Goal: Transaction & Acquisition: Purchase product/service

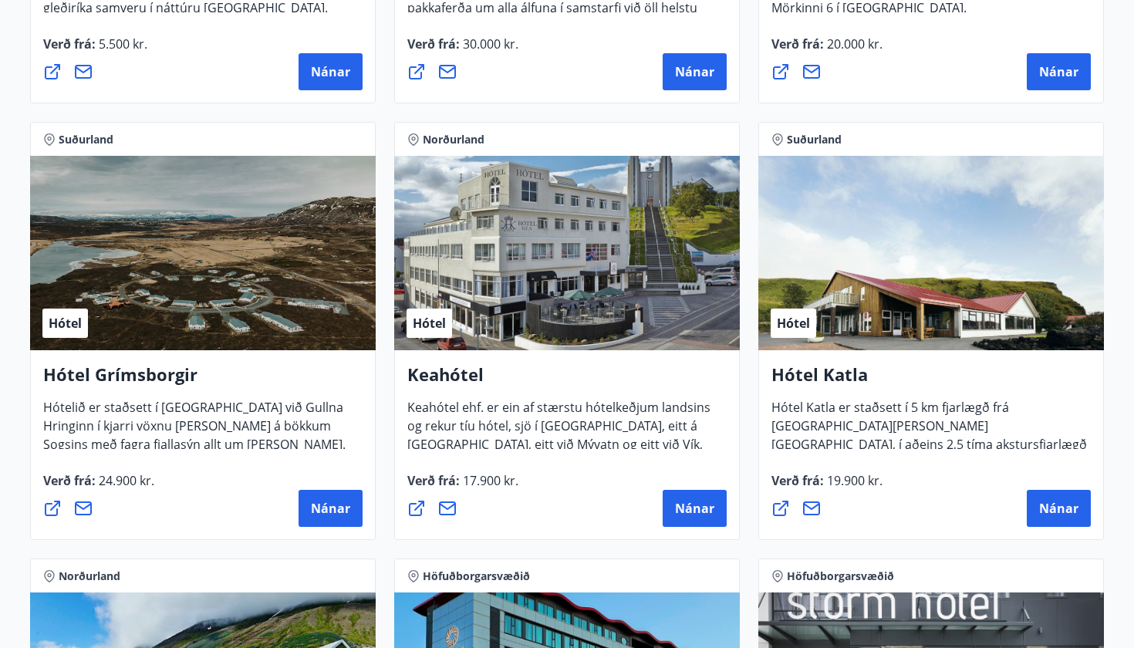
scroll to position [617, 0]
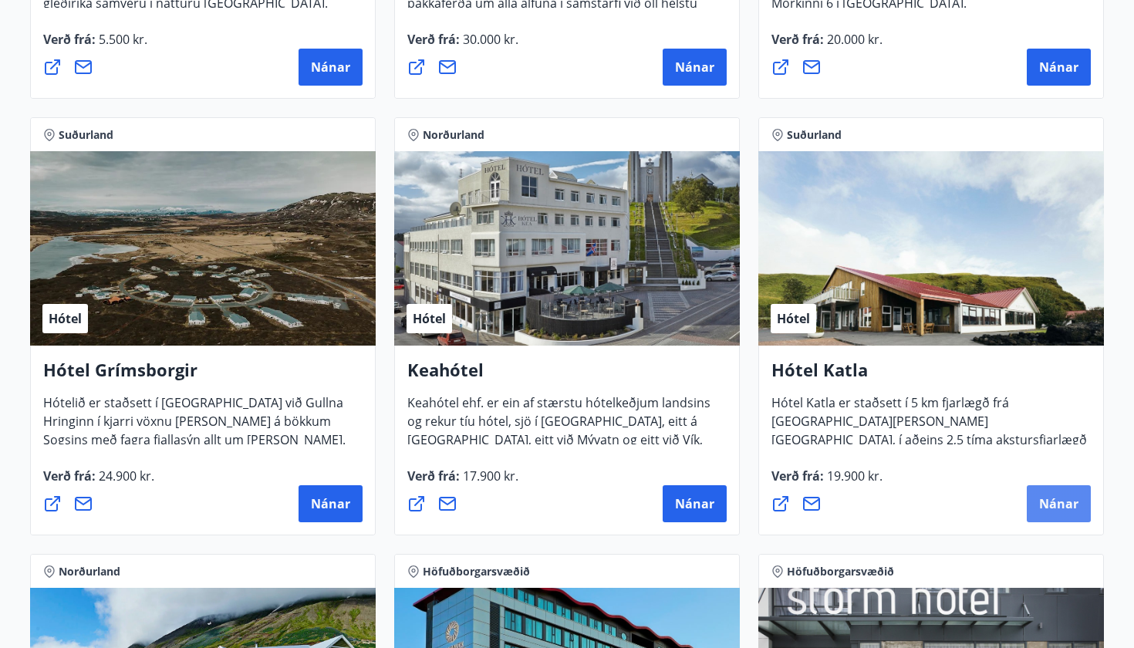
click at [1056, 503] on span "Nánar" at bounding box center [1058, 503] width 39 height 17
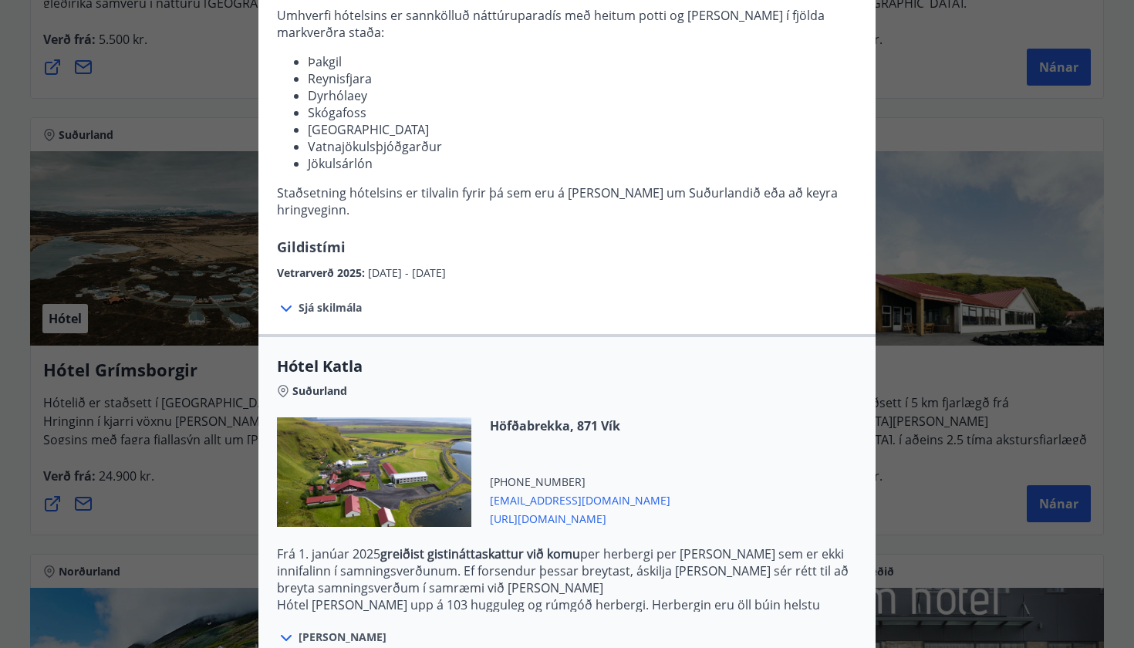
scroll to position [214, 0]
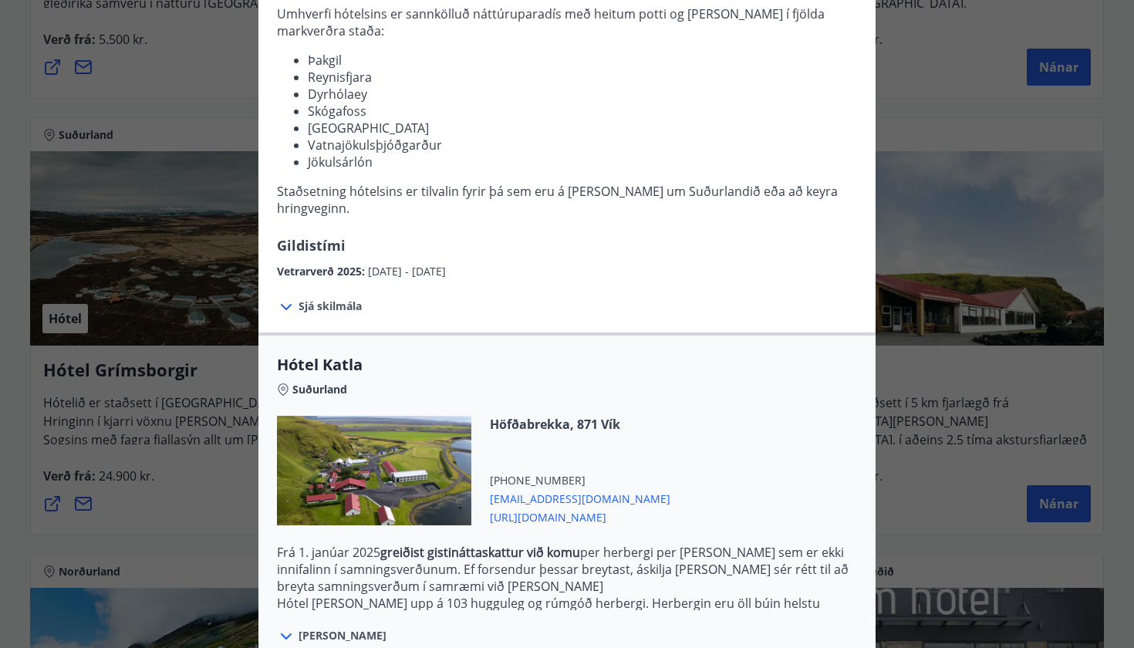
click at [331, 299] on span "Sjá skilmála" at bounding box center [330, 306] width 63 height 15
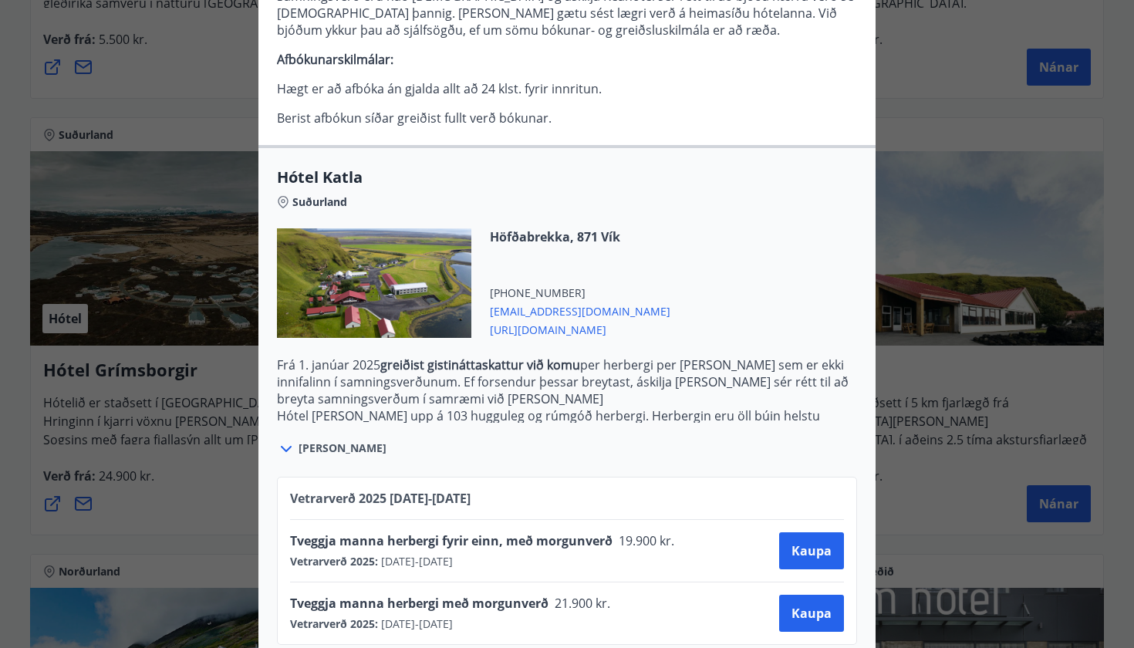
scroll to position [551, 0]
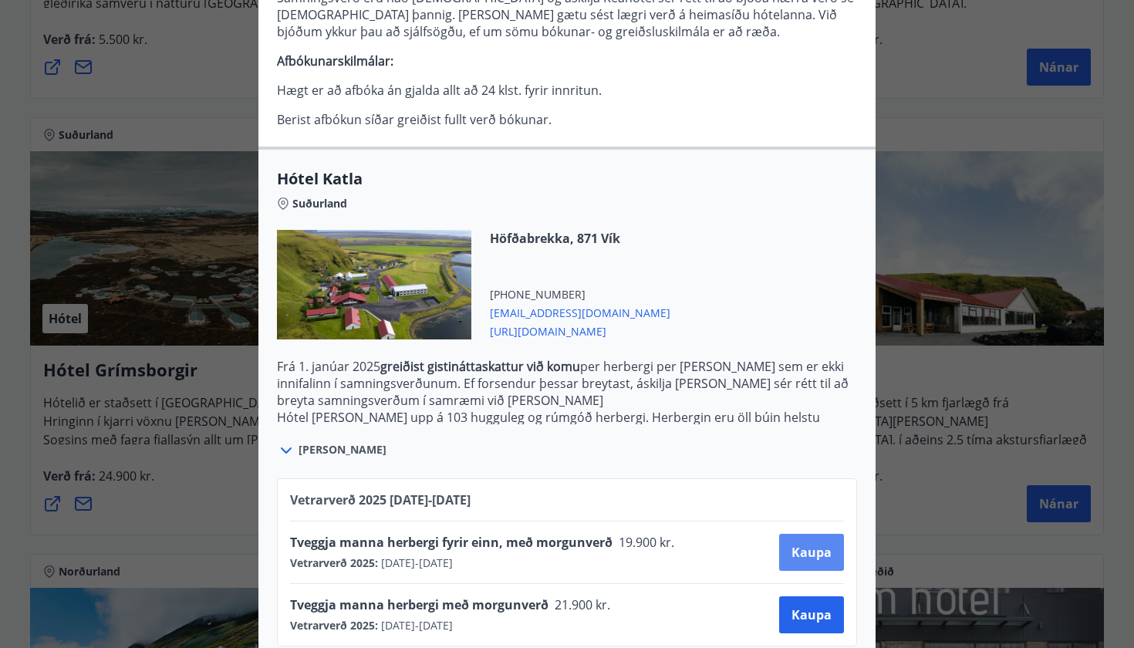
click at [792, 534] on button "Kaupa" at bounding box center [811, 552] width 65 height 37
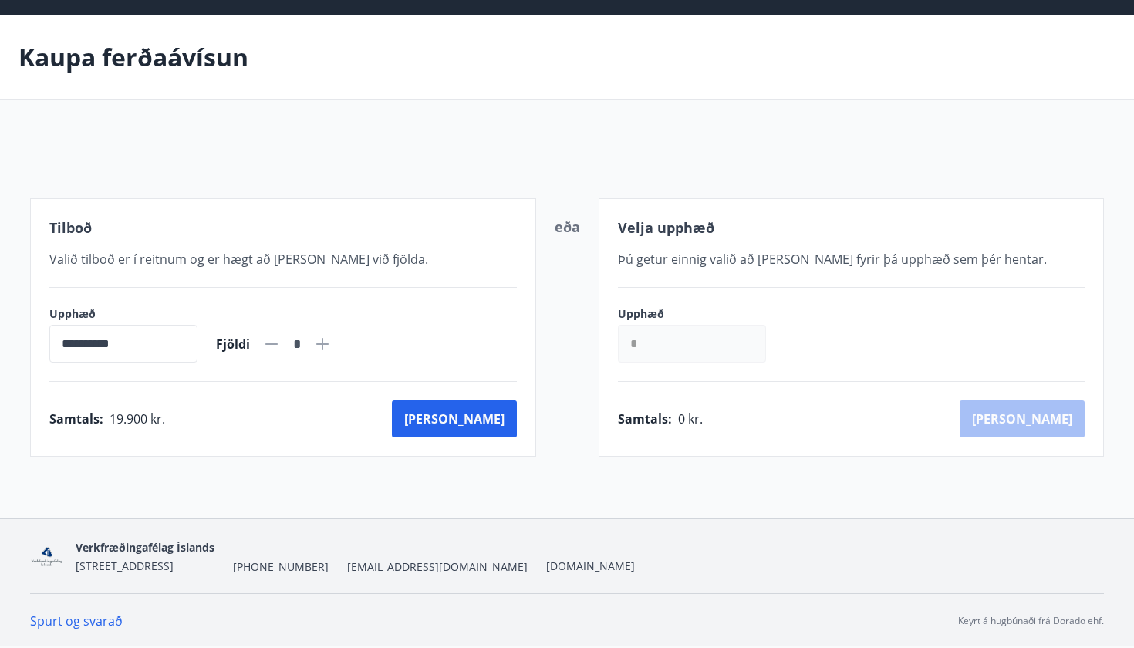
scroll to position [47, 0]
click at [500, 410] on button "[PERSON_NAME]" at bounding box center [454, 418] width 125 height 37
